Goal: Task Accomplishment & Management: Use online tool/utility

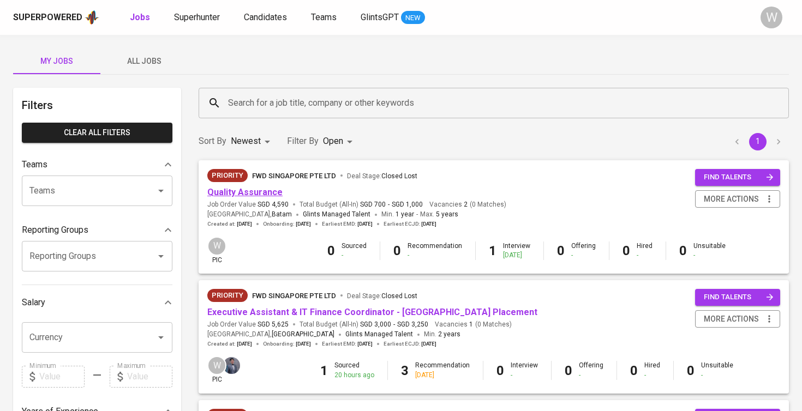
click at [260, 194] on link "Quality Assurance" at bounding box center [244, 192] width 75 height 10
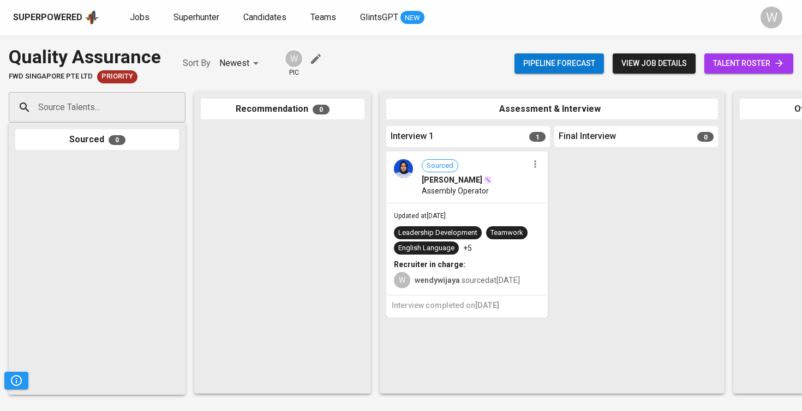
click at [734, 64] on span "talent roster" at bounding box center [748, 64] width 71 height 14
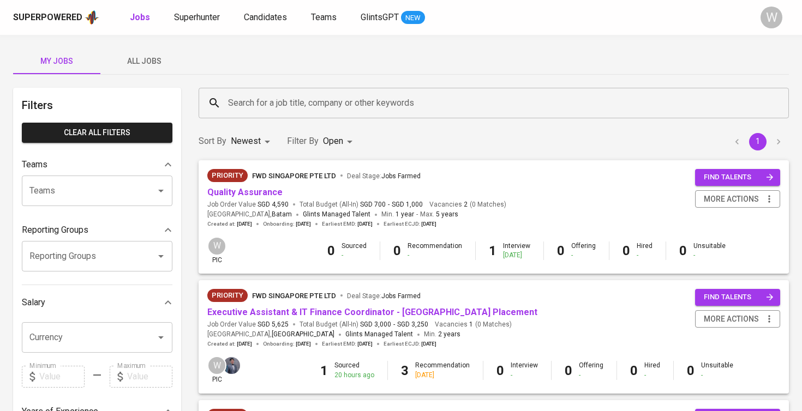
click at [147, 65] on span "All Jobs" at bounding box center [144, 62] width 74 height 14
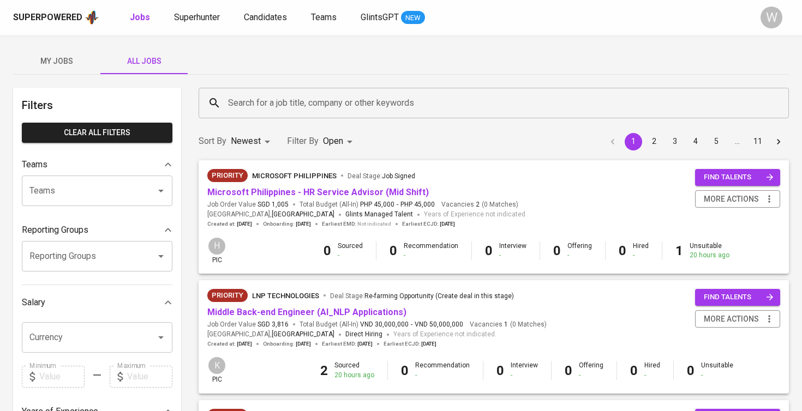
click at [29, 53] on button "My Jobs" at bounding box center [56, 61] width 87 height 26
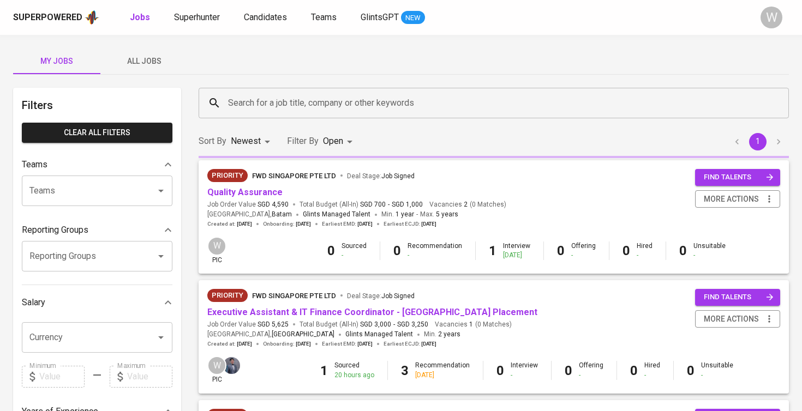
click at [34, 57] on span "My Jobs" at bounding box center [57, 62] width 74 height 14
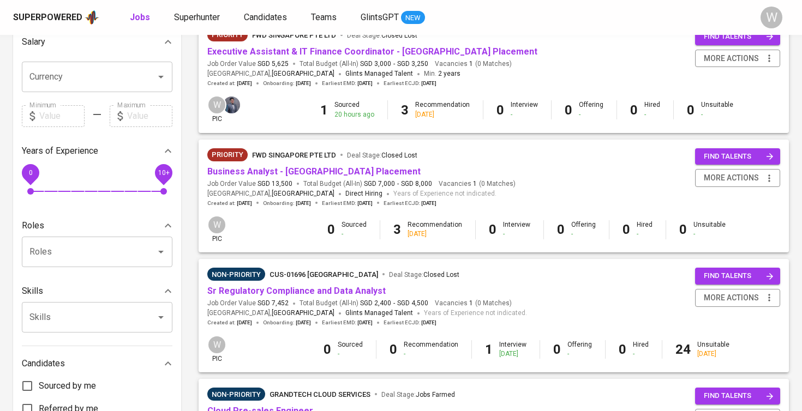
scroll to position [278, 0]
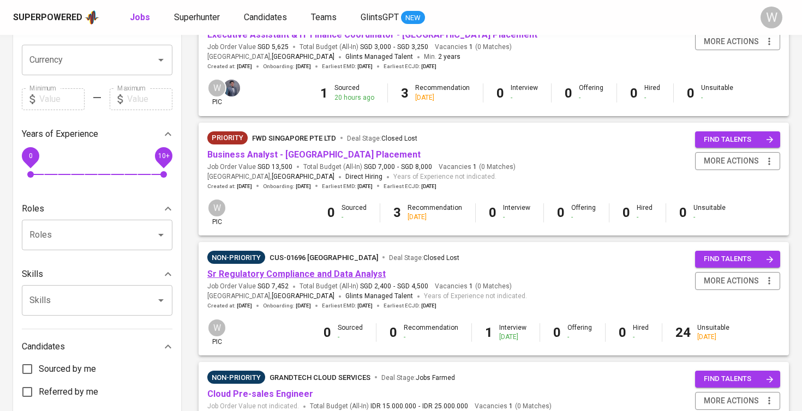
click at [289, 269] on link "Sr Regulatory Compliance and Data Analyst" at bounding box center [296, 274] width 178 height 10
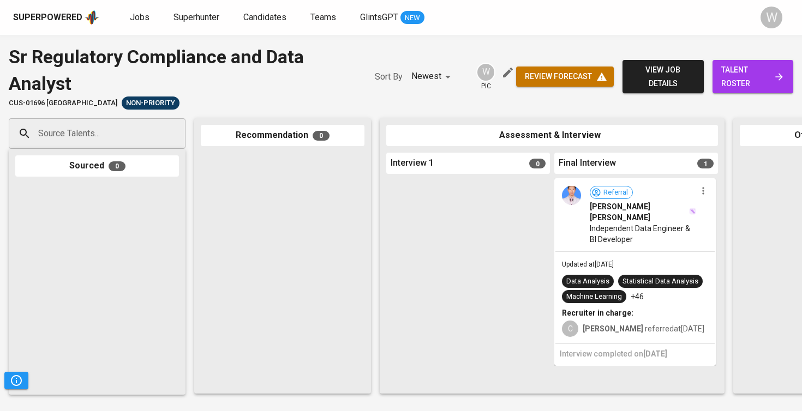
click at [600, 215] on span "Muhammad Wildan Abdul Hakim" at bounding box center [639, 212] width 98 height 22
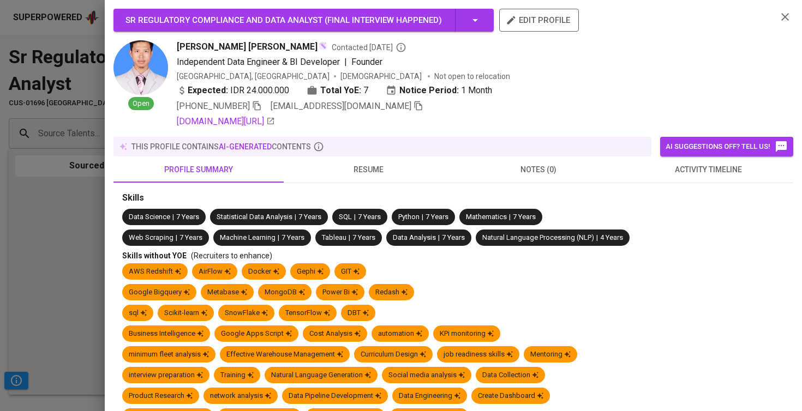
click at [262, 104] on icon "button" at bounding box center [257, 106] width 10 height 10
click at [70, 99] on div at bounding box center [401, 205] width 802 height 411
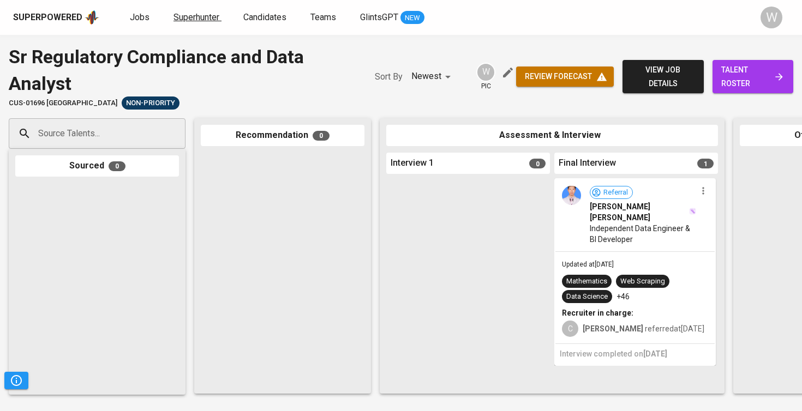
click at [178, 19] on span "Superhunter" at bounding box center [197, 17] width 46 height 10
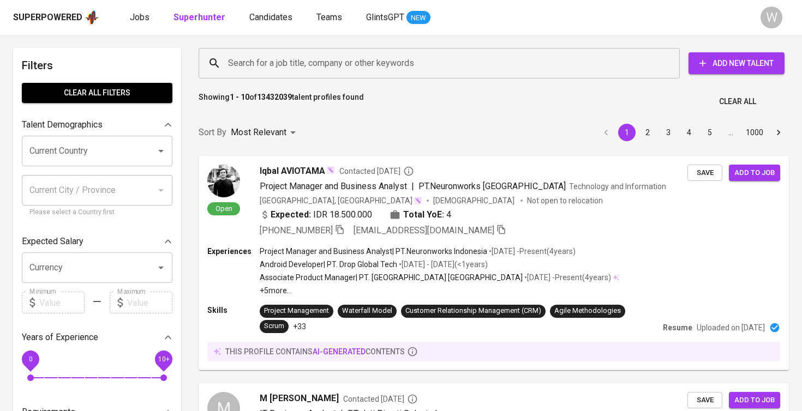
click at [269, 27] on div "Superpowered Jobs Superhunter Candidates Teams GlintsGPT NEW W" at bounding box center [401, 17] width 802 height 35
click at [268, 22] on link "Candidates" at bounding box center [271, 18] width 45 height 14
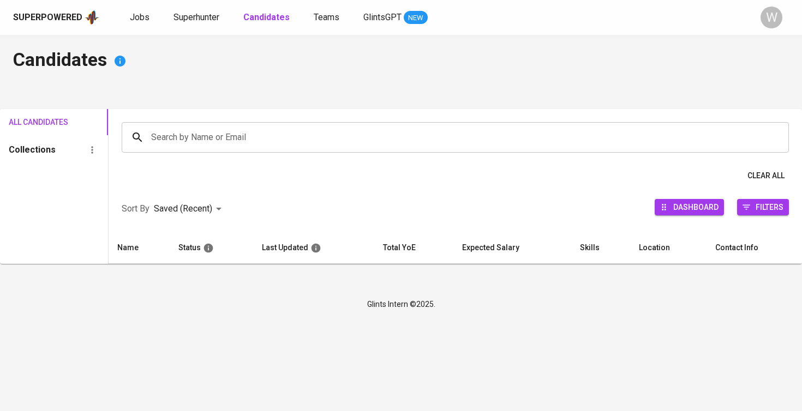
click at [308, 139] on input "Search by Name or Email" at bounding box center [457, 137] width 619 height 21
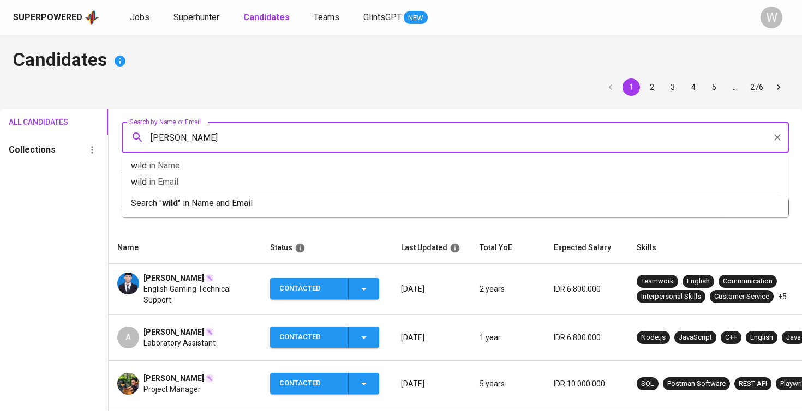
type input "wildan"
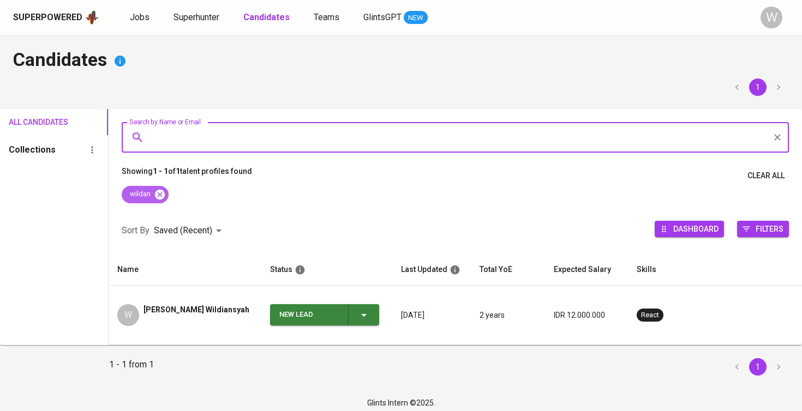
click at [158, 189] on icon at bounding box center [160, 195] width 12 height 12
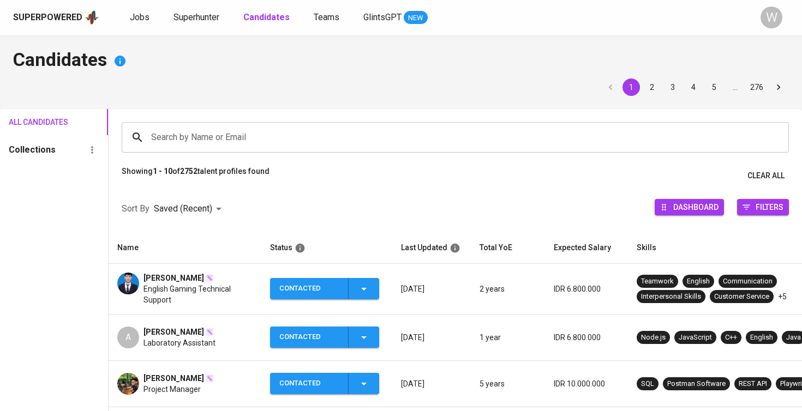
click at [183, 131] on input "Search by Name or Email" at bounding box center [457, 137] width 619 height 21
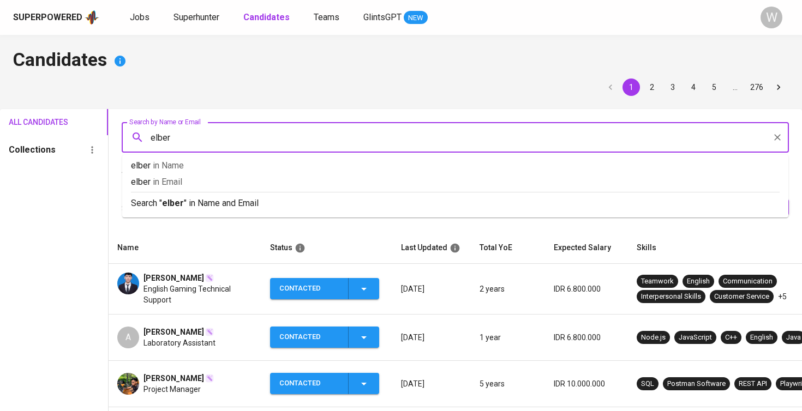
type input "elbert"
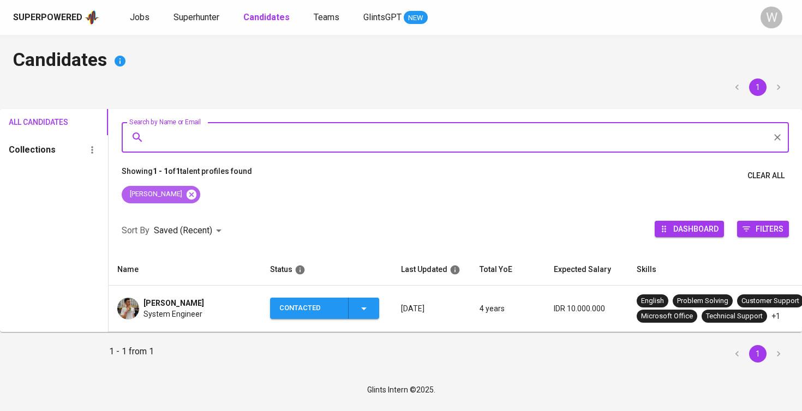
click at [187, 196] on icon at bounding box center [192, 194] width 10 height 10
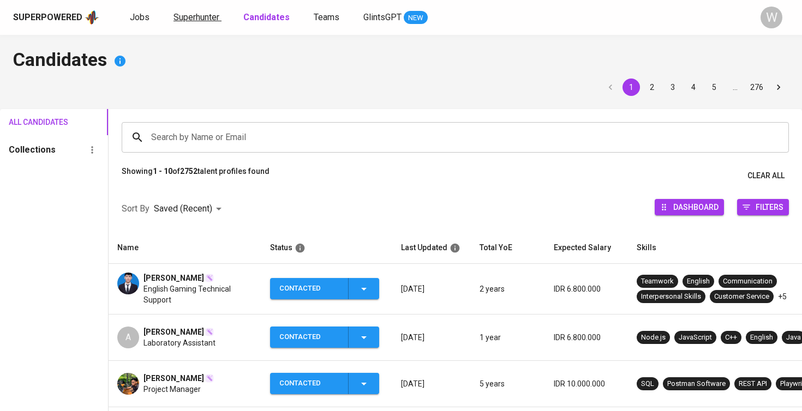
click at [207, 16] on span "Superhunter" at bounding box center [197, 17] width 46 height 10
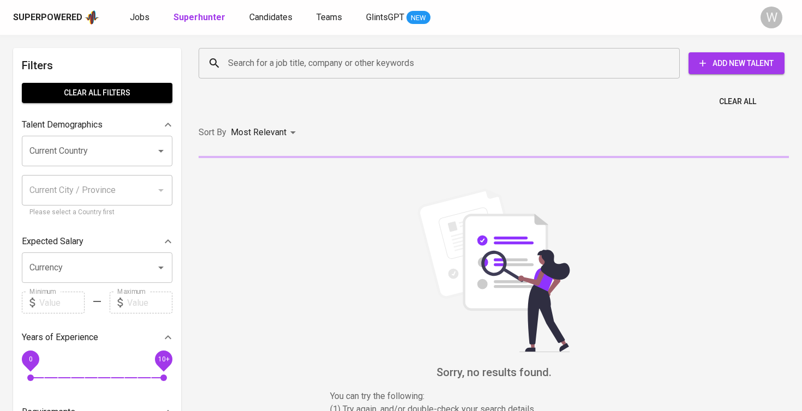
click at [259, 63] on input "Search for a job title, company or other keywords" at bounding box center [441, 63] width 433 height 21
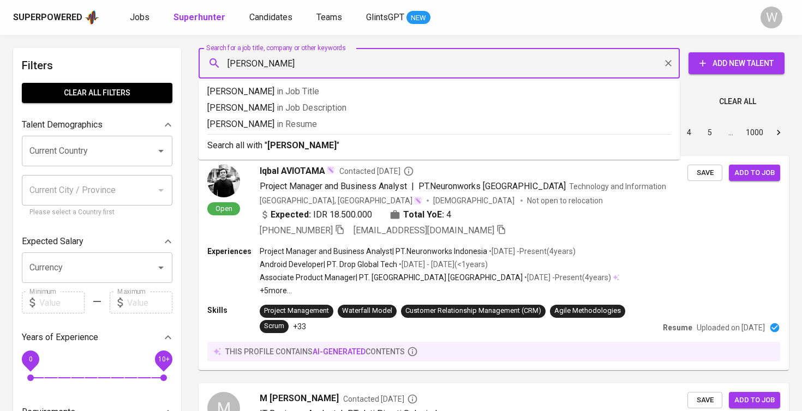
type input "elbert alfredo"
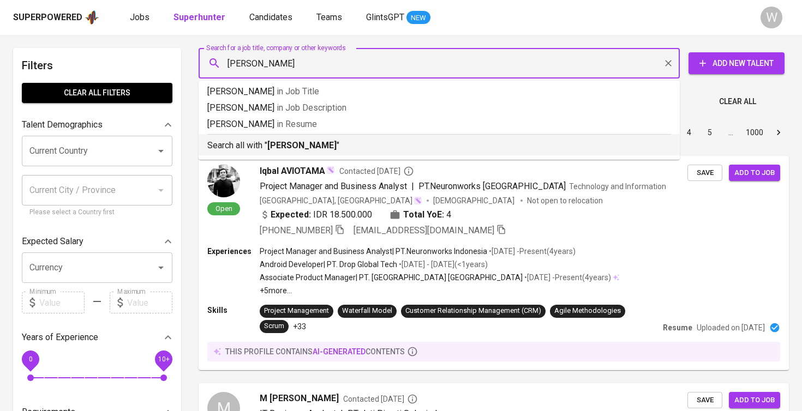
click at [302, 143] on b "elbert alfredo" at bounding box center [301, 145] width 69 height 10
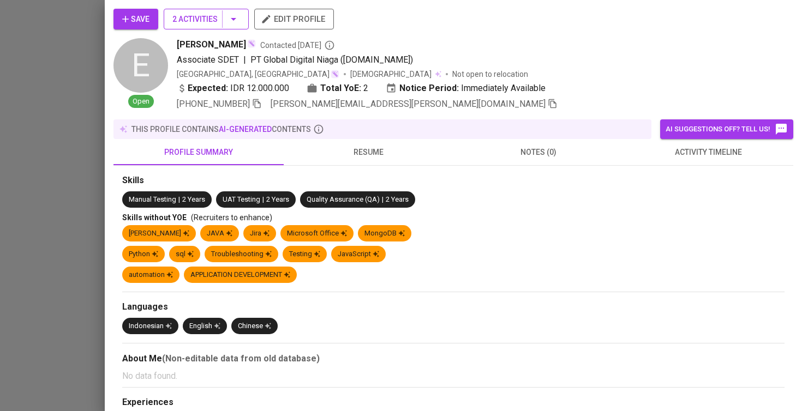
click at [229, 15] on icon "button" at bounding box center [233, 19] width 13 height 13
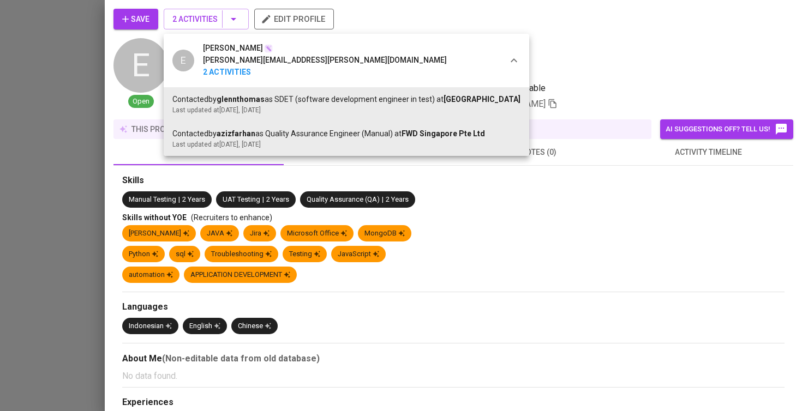
click at [480, 237] on div at bounding box center [401, 205] width 802 height 411
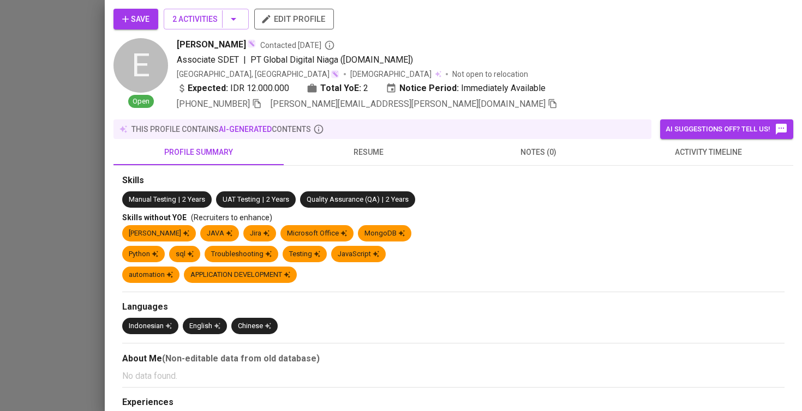
click at [733, 160] on button "activity timeline" at bounding box center [709, 152] width 170 height 26
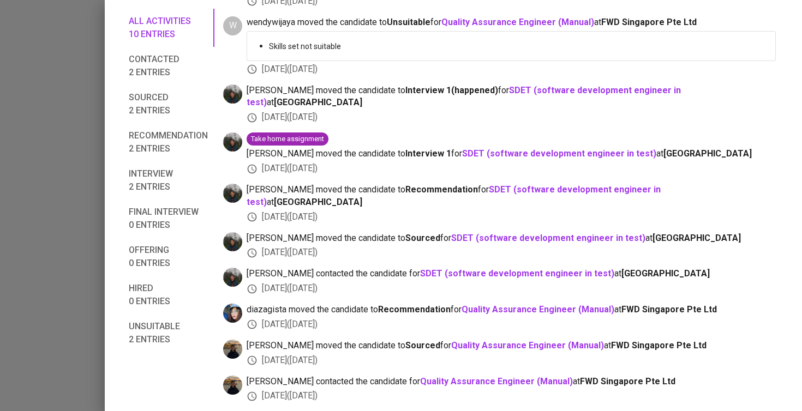
scroll to position [255, 0]
click at [511, 349] on b "Quality Assurance Engineer (Manual)" at bounding box center [527, 345] width 153 height 10
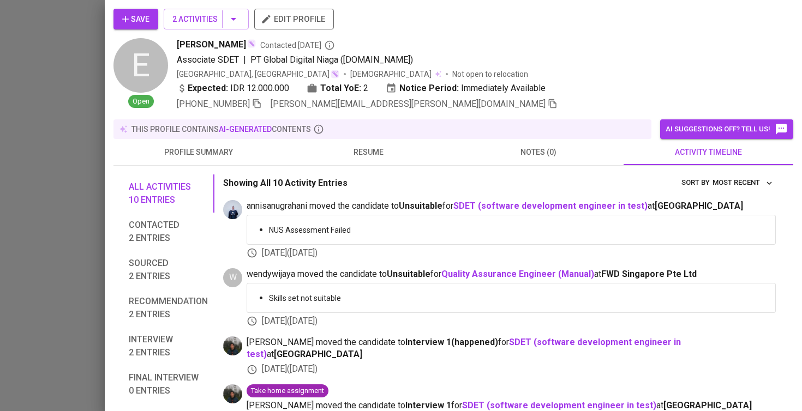
scroll to position [0, 0]
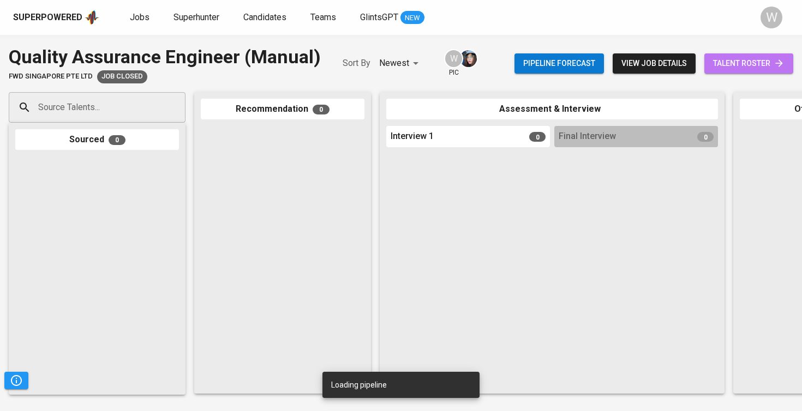
click at [792, 60] on link "talent roster" at bounding box center [748, 63] width 89 height 20
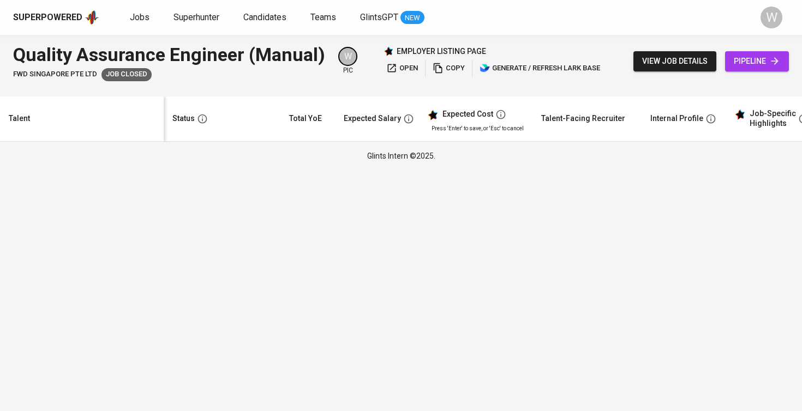
scroll to position [-1, 0]
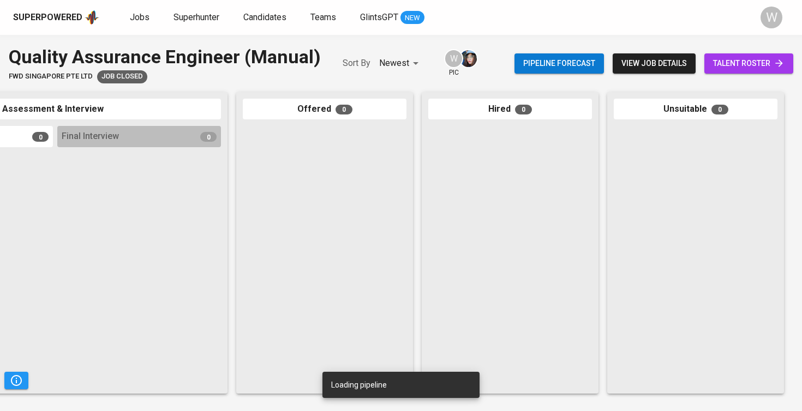
scroll to position [0, 513]
